Goal: Task Accomplishment & Management: Manage account settings

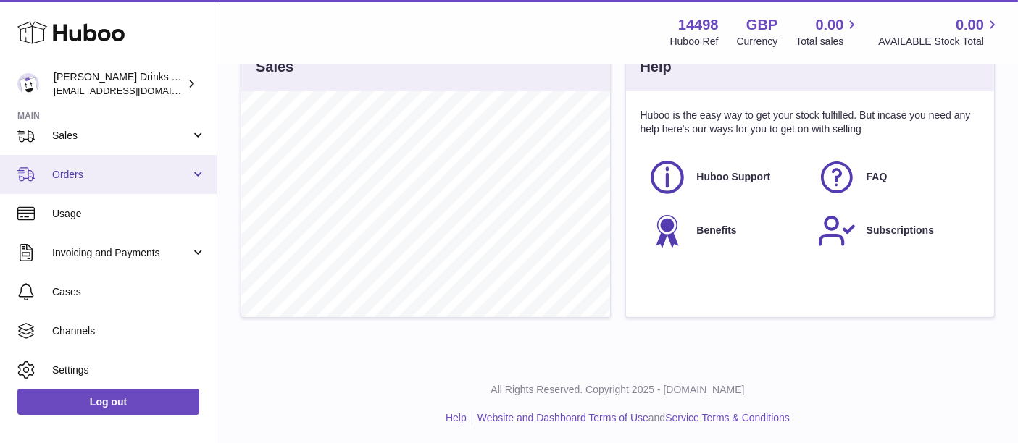
scroll to position [146, 0]
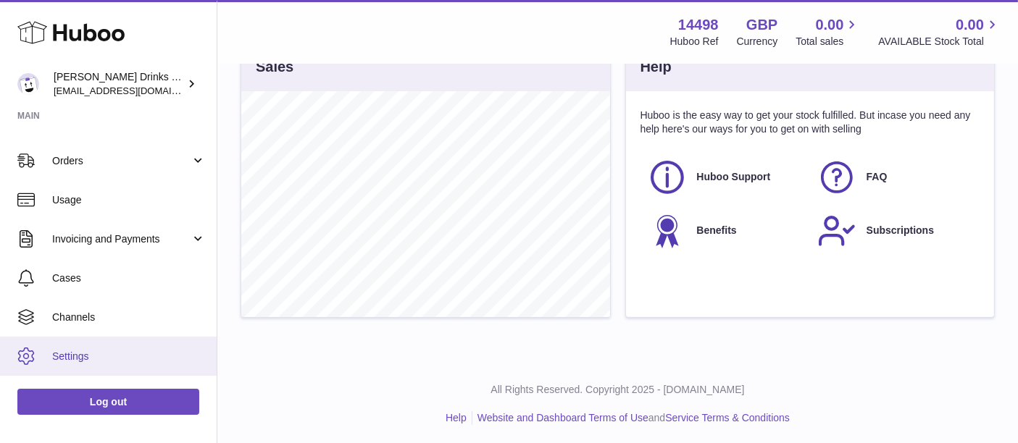
click at [76, 342] on link "Settings" at bounding box center [108, 356] width 217 height 39
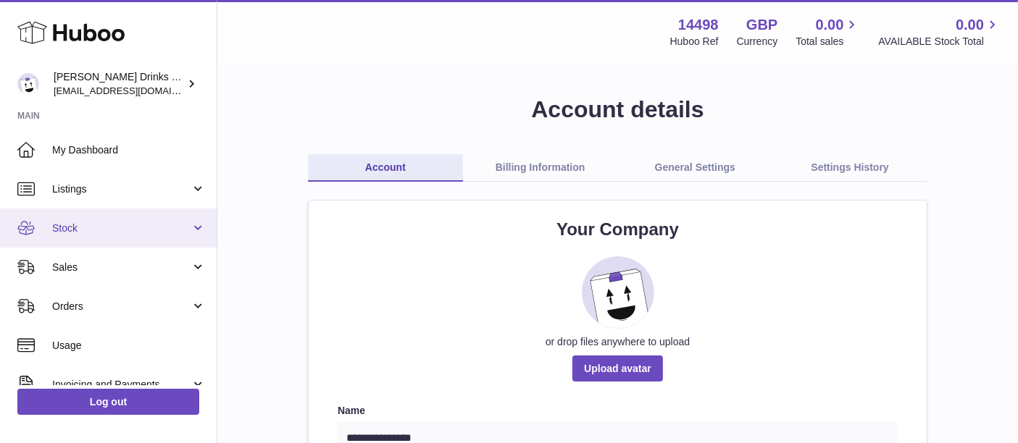
scroll to position [174, 0]
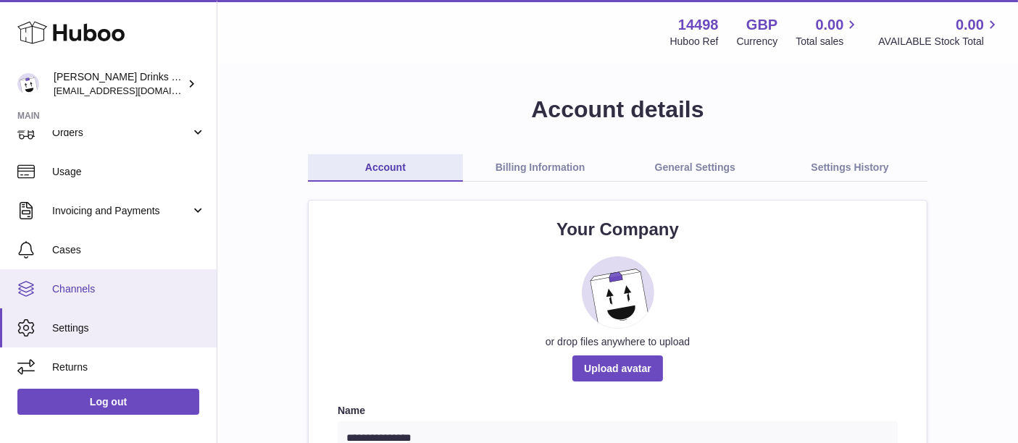
click at [85, 291] on span "Channels" at bounding box center [129, 290] width 154 height 14
